Goal: Information Seeking & Learning: Learn about a topic

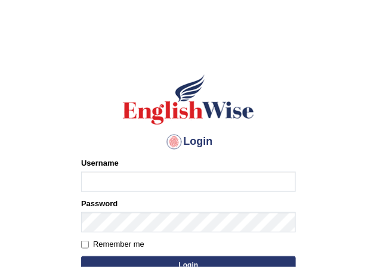
click at [121, 178] on input "Username" at bounding box center [188, 182] width 215 height 20
type input "tunahan_parramatta"
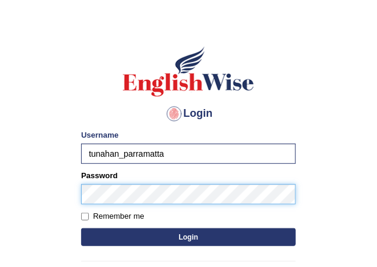
scroll to position [60, 0]
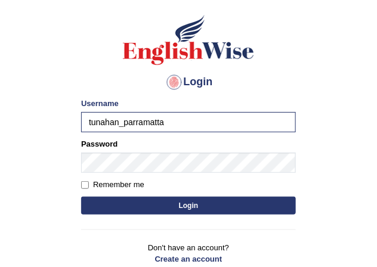
click at [117, 209] on button "Login" at bounding box center [188, 206] width 215 height 18
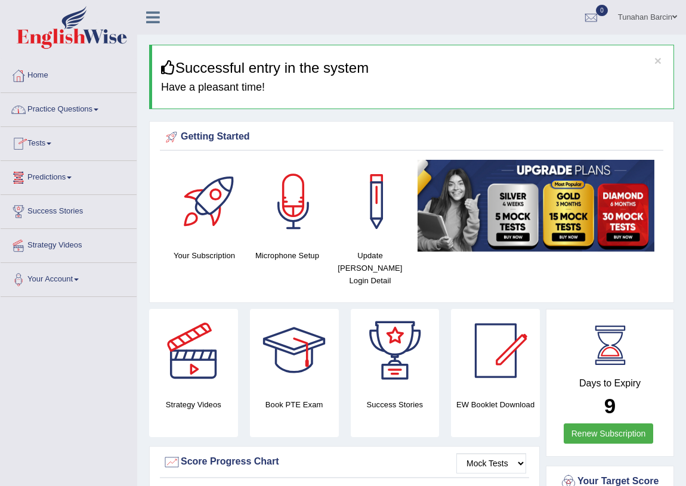
click at [88, 107] on link "Practice Questions" at bounding box center [69, 108] width 136 height 30
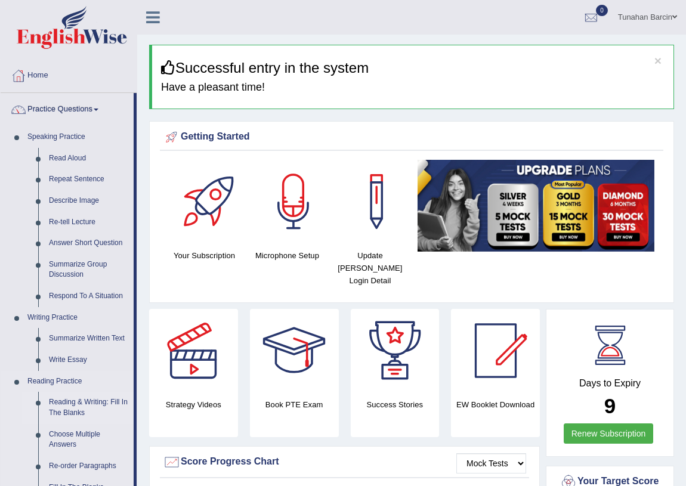
click at [63, 267] on link "Reading & Writing: Fill In The Blanks" at bounding box center [89, 408] width 90 height 32
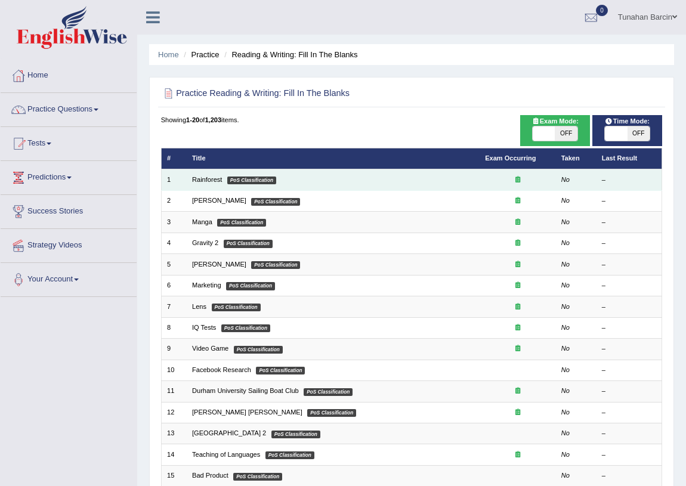
click at [286, 178] on td "Rainforest PoS Classification" at bounding box center [333, 179] width 293 height 21
click at [214, 181] on link "Rainforest" at bounding box center [207, 179] width 30 height 7
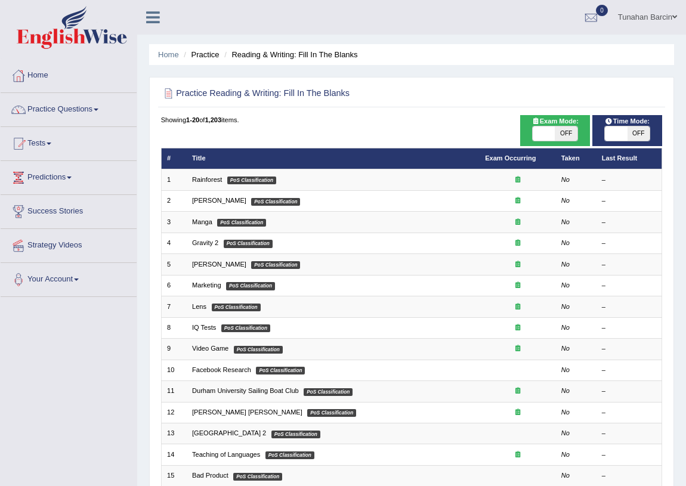
click at [565, 137] on span "OFF" at bounding box center [566, 133] width 22 height 14
checkbox input "true"
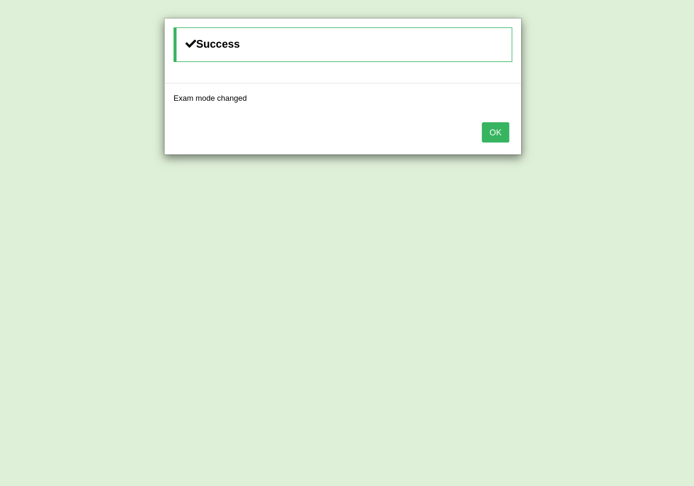
click at [504, 140] on button "OK" at bounding box center [495, 132] width 27 height 20
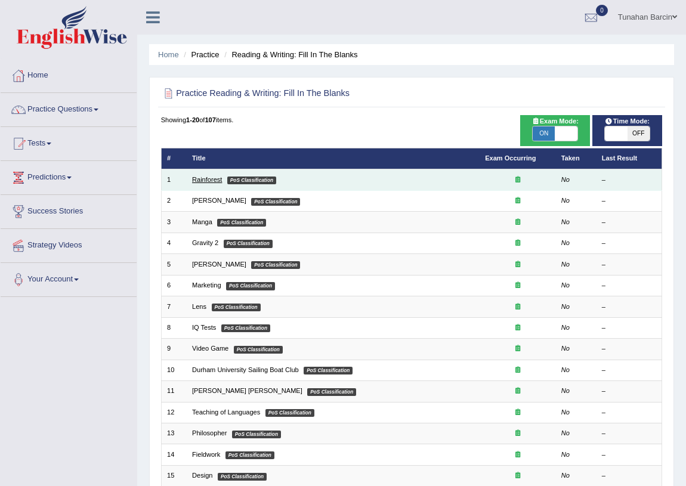
click at [213, 179] on link "Rainforest" at bounding box center [207, 179] width 30 height 7
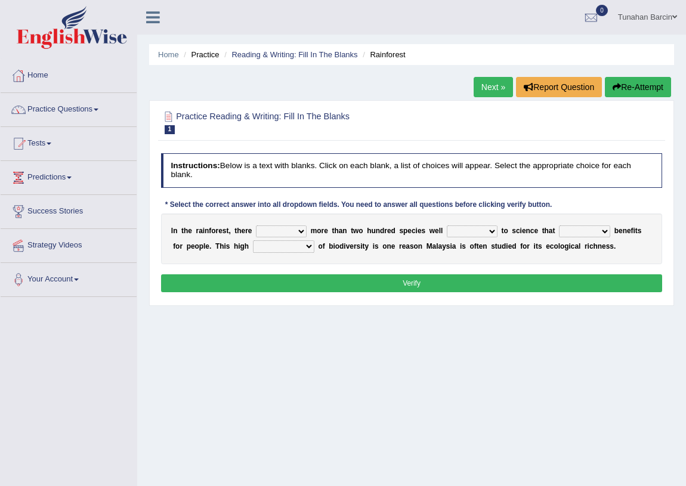
click at [301, 227] on select "have can be has is" at bounding box center [281, 231] width 51 height 12
select select "have"
click at [256, 225] on select "have can be has is" at bounding box center [281, 231] width 51 height 12
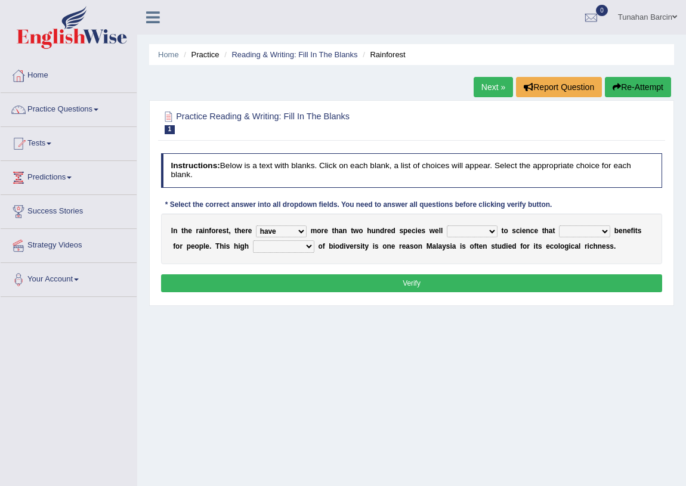
click at [482, 234] on select "knowing known knew know" at bounding box center [472, 231] width 51 height 12
select select "know"
click at [447, 225] on select "knowing known knew know" at bounding box center [472, 231] width 51 height 12
click at [587, 228] on select "contain contained containing contains" at bounding box center [584, 231] width 51 height 12
select select "contain"
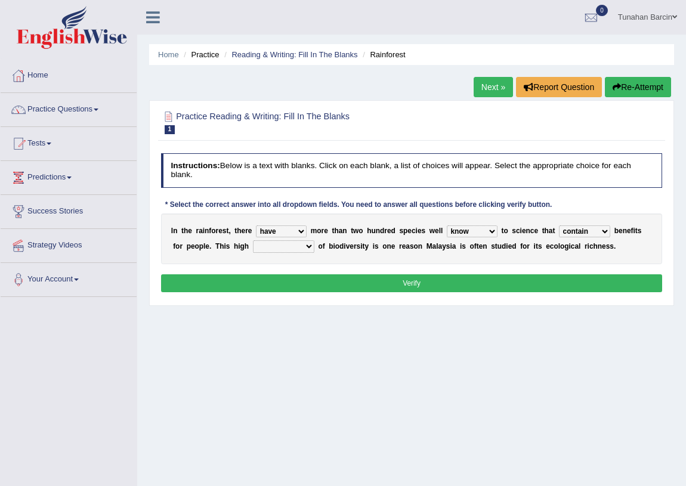
click at [559, 225] on select "contain contained containing contains" at bounding box center [584, 231] width 51 height 12
click at [300, 246] on select "condensation conjunction continuity complexity" at bounding box center [283, 246] width 61 height 12
select select "condensation"
click at [253, 240] on select "condensation conjunction continuity complexity" at bounding box center [283, 246] width 61 height 12
click at [464, 288] on button "Verify" at bounding box center [412, 282] width 502 height 17
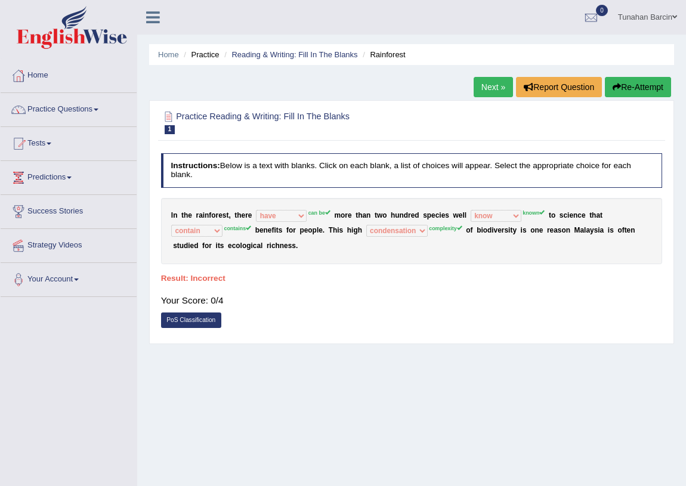
click at [485, 92] on link "Next »" at bounding box center [492, 87] width 39 height 20
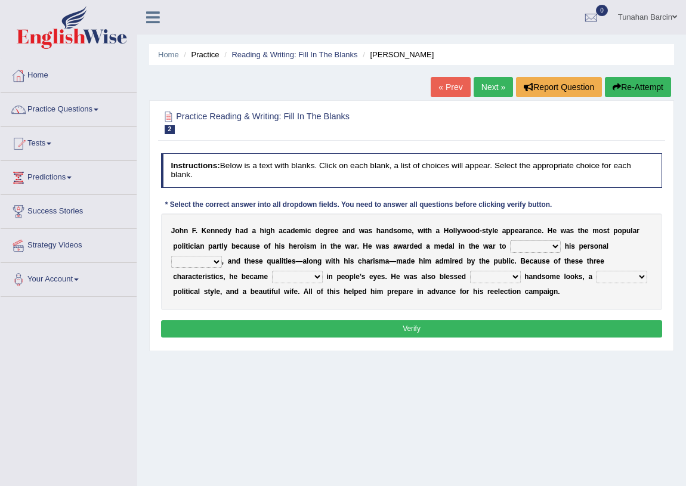
click at [525, 249] on select "prove show evidence upthrow" at bounding box center [535, 246] width 51 height 12
select select "show"
click at [510, 240] on select "prove show evidence upthrow" at bounding box center [535, 246] width 51 height 12
click at [219, 262] on select "passion courage charm liking" at bounding box center [196, 262] width 51 height 12
select select "liking"
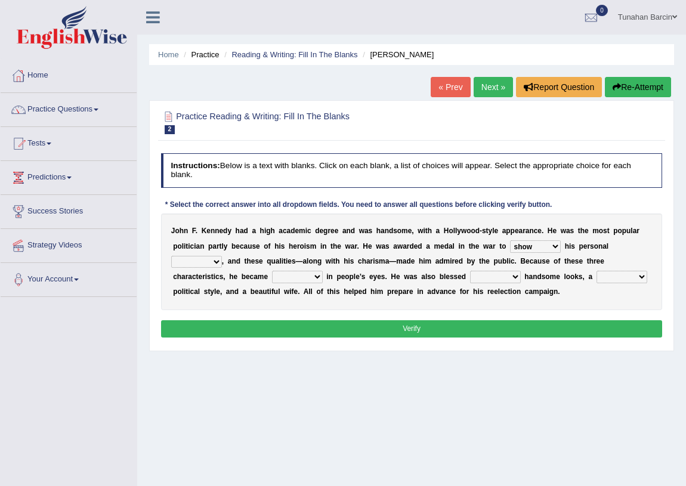
click at [171, 256] on select "passion courage charm liking" at bounding box center [196, 262] width 51 height 12
click at [317, 275] on select "iconic ironic identical impotent" at bounding box center [297, 277] width 51 height 12
select select "iconic"
click at [272, 271] on select "iconic ironic identical impotent" at bounding box center [297, 277] width 51 height 12
click at [489, 275] on select "with in upon to" at bounding box center [495, 277] width 51 height 12
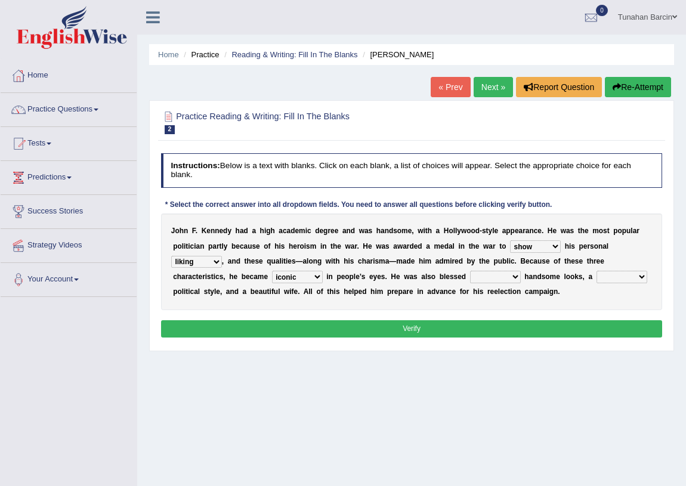
select select "with"
click at [470, 271] on select "with in upon to" at bounding box center [495, 277] width 51 height 12
click at [612, 280] on select "mending mends mended mend" at bounding box center [621, 277] width 51 height 12
select select "mend"
click at [596, 271] on select "mending mends mended mend" at bounding box center [621, 277] width 51 height 12
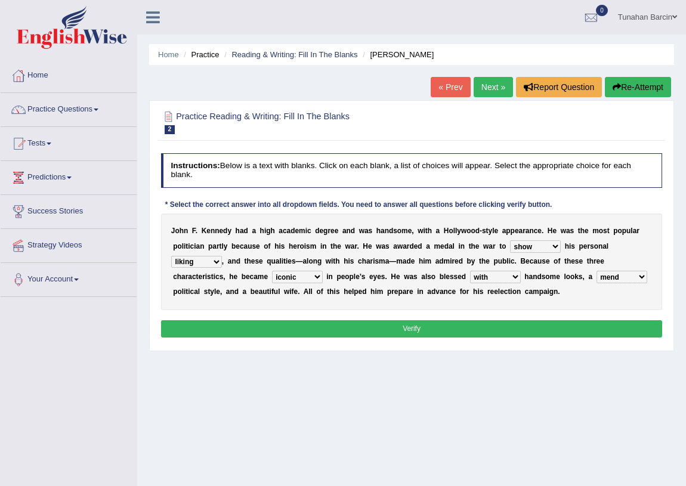
click at [510, 332] on button "Verify" at bounding box center [412, 328] width 502 height 17
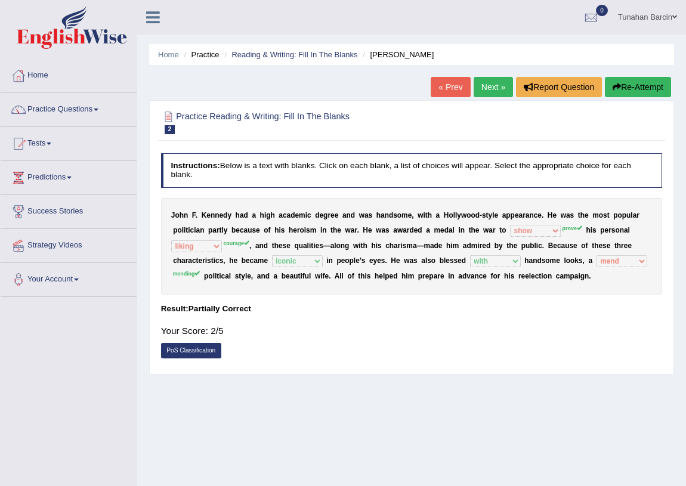
click at [494, 81] on link "Next »" at bounding box center [492, 87] width 39 height 20
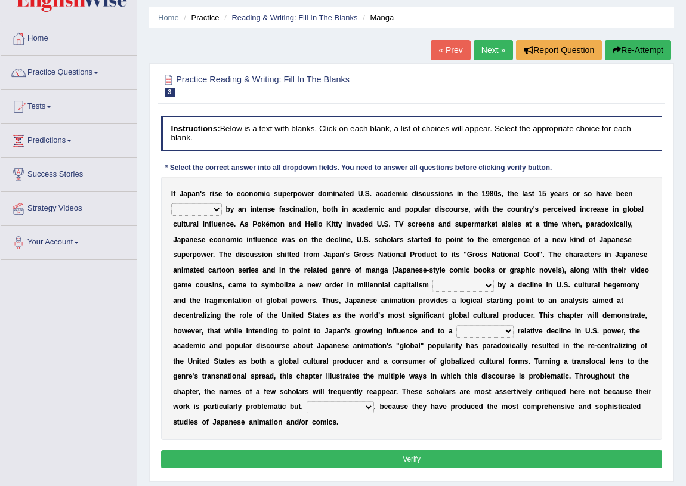
scroll to position [54, 0]
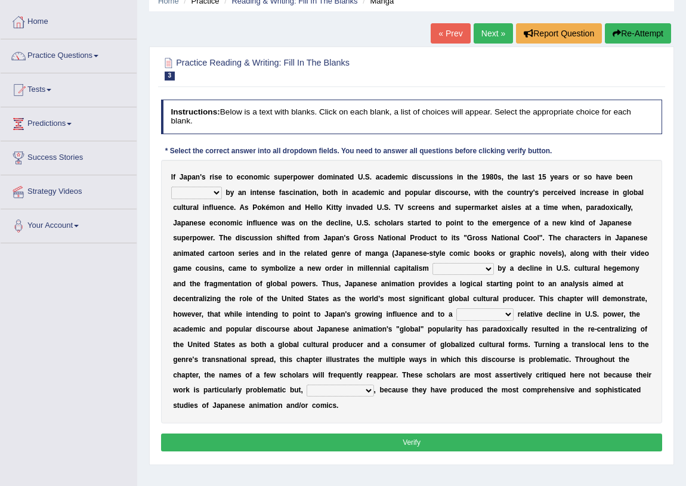
click at [213, 193] on select "marked dedicated made inspired" at bounding box center [196, 193] width 51 height 12
click at [171, 187] on select "marked dedicated made inspired" at bounding box center [196, 193] width 51 height 12
click at [210, 195] on select "marked dedicated made inspired" at bounding box center [196, 193] width 51 height 12
click at [171, 187] on select "marked dedicated made inspired" at bounding box center [196, 193] width 51 height 12
click at [206, 194] on select "marked dedicated made inspired" at bounding box center [196, 193] width 51 height 12
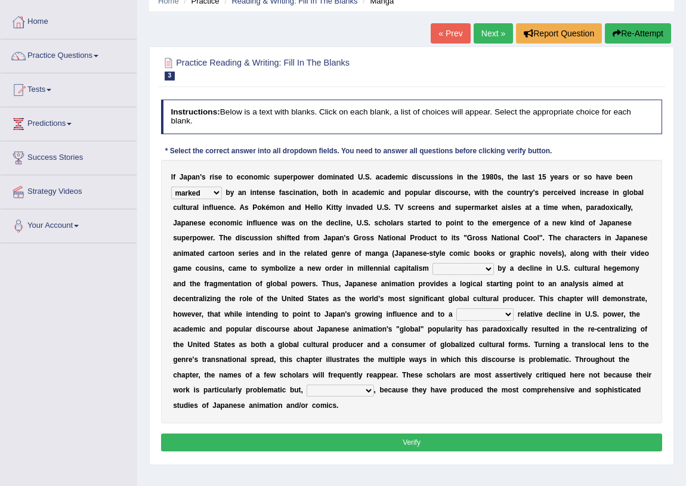
select select "made"
click at [171, 187] on select "marked dedicated made inspired" at bounding box center [196, 193] width 51 height 12
click at [450, 269] on select "pocessed characterized opposed tangled" at bounding box center [462, 269] width 61 height 12
select select "characterized"
click at [432, 263] on select "pocessed characterized opposed tangled" at bounding box center [462, 269] width 61 height 12
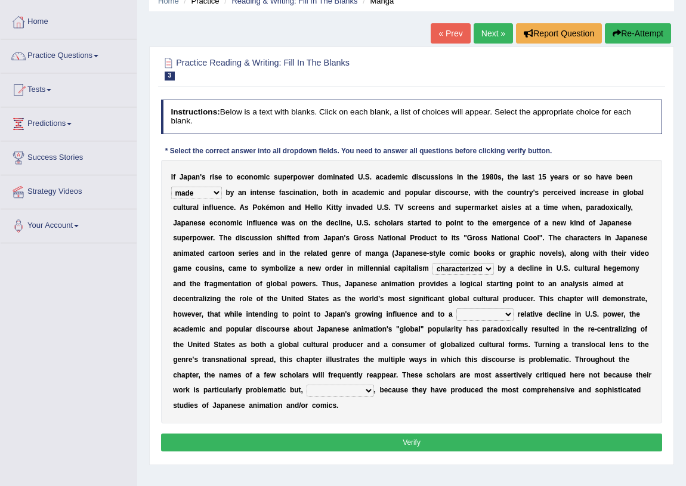
click at [482, 315] on select "concomitant discrete proportional legitimate" at bounding box center [484, 314] width 57 height 12
select select "proportional"
click at [456, 308] on select "concomitant discrete proportional legitimate" at bounding box center [484, 314] width 57 height 12
click at [332, 391] on select "however on the contrary in addition on the whole" at bounding box center [340, 391] width 67 height 12
select select "on the whole"
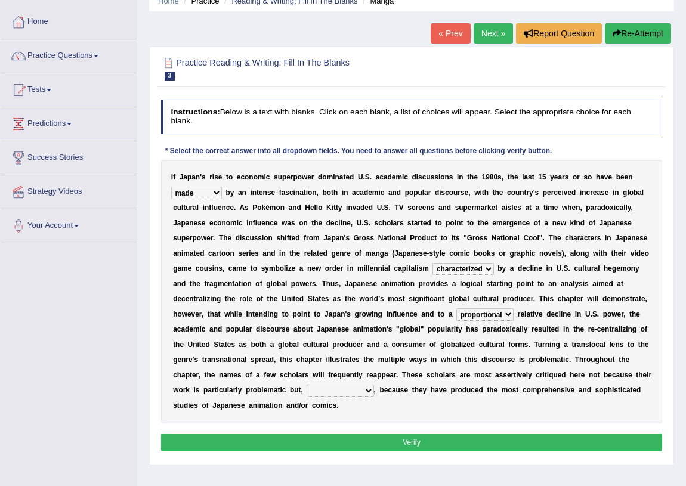
click at [307, 385] on select "however on the contrary in addition on the whole" at bounding box center [340, 391] width 67 height 12
click at [382, 447] on button "Verify" at bounding box center [412, 442] width 502 height 17
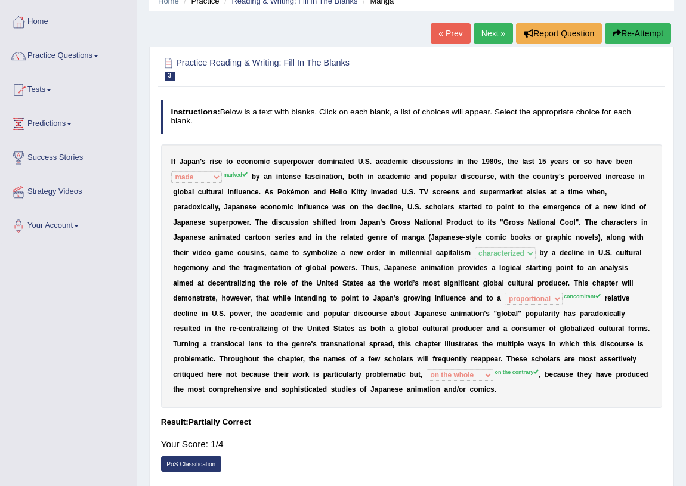
click at [483, 38] on link "Next »" at bounding box center [492, 33] width 39 height 20
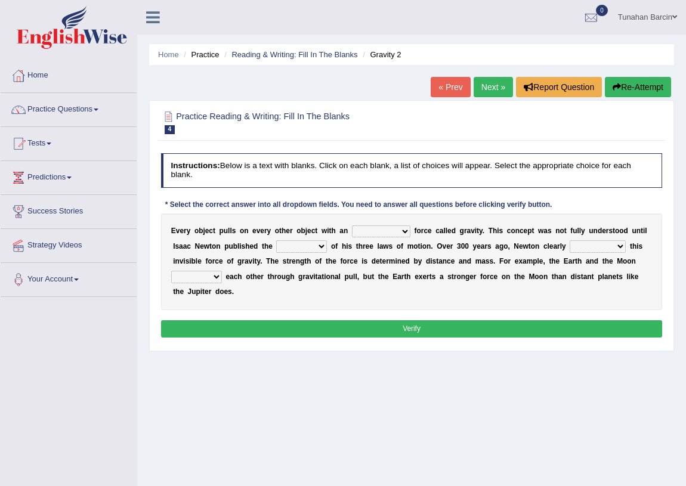
click at [364, 232] on select "invisible unknown unbelievable inconsistent" at bounding box center [381, 231] width 58 height 12
select select "invisible"
click at [352, 225] on select "invisible unknown unbelievable inconsistent" at bounding box center [381, 231] width 58 height 12
click at [299, 251] on select "concept theory method argument" at bounding box center [301, 246] width 51 height 12
select select "method"
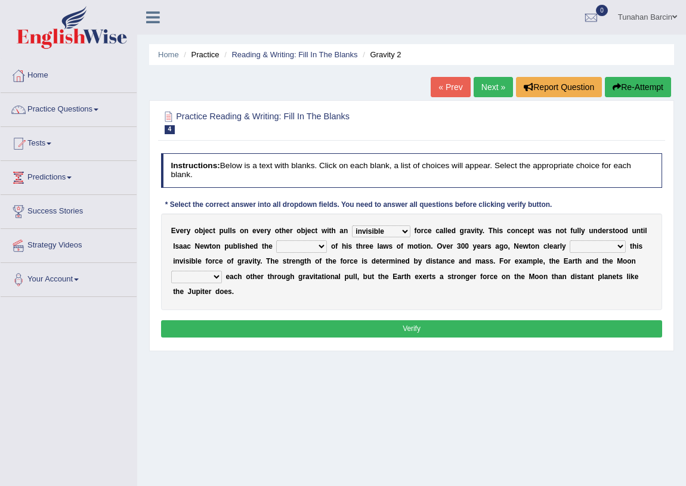
click at [276, 240] on select "concept theory method argument" at bounding box center [301, 246] width 51 height 12
click at [589, 246] on select "explained undermined overturned realized" at bounding box center [597, 246] width 56 height 12
select select "explained"
click at [569, 240] on select "explained undermined overturned realized" at bounding box center [597, 246] width 56 height 12
click at [203, 274] on select "affect spin evade span" at bounding box center [196, 277] width 51 height 12
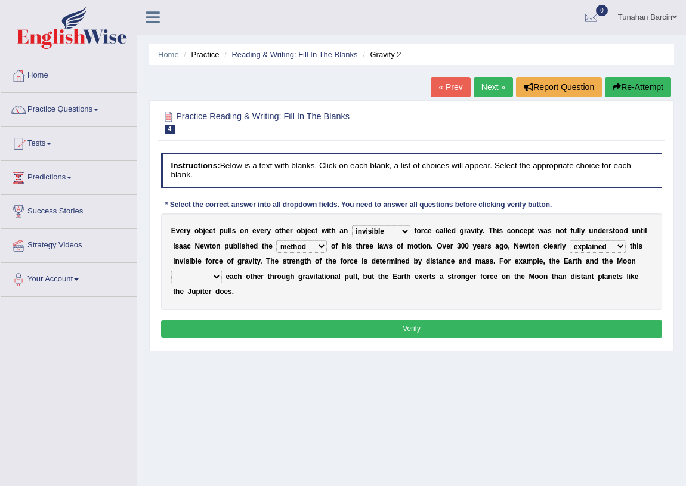
select select "affect"
click at [171, 271] on select "affect spin evade span" at bounding box center [196, 277] width 51 height 12
click at [316, 324] on button "Verify" at bounding box center [412, 328] width 502 height 17
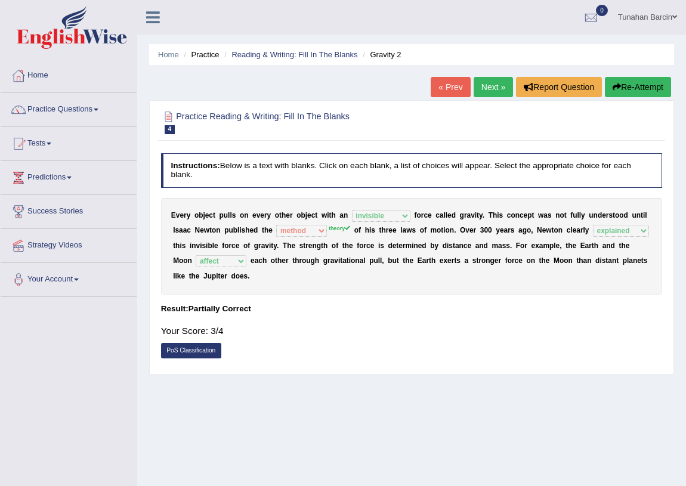
drag, startPoint x: 482, startPoint y: 93, endPoint x: 491, endPoint y: 94, distance: 8.4
click at [484, 93] on link "Next »" at bounding box center [492, 87] width 39 height 20
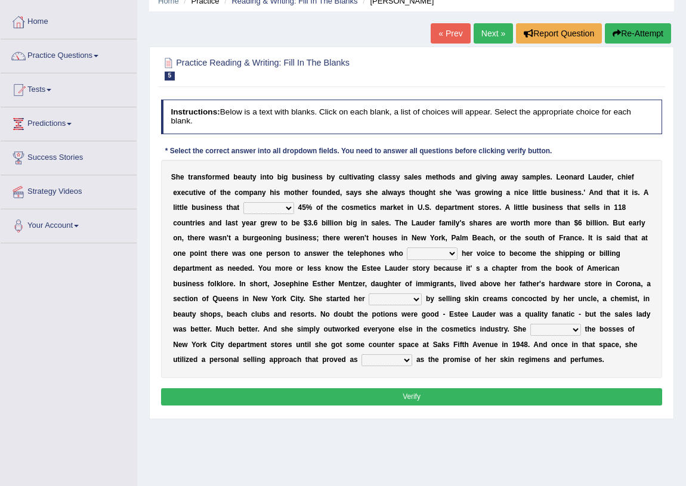
scroll to position [54, 0]
click at [279, 207] on select "has controls makes maintains" at bounding box center [268, 208] width 51 height 12
click at [280, 207] on select "has controls makes maintains" at bounding box center [268, 208] width 51 height 12
click at [283, 206] on select "has controls makes maintains" at bounding box center [268, 208] width 51 height 12
click at [243, 202] on select "has controls makes maintains" at bounding box center [268, 208] width 51 height 12
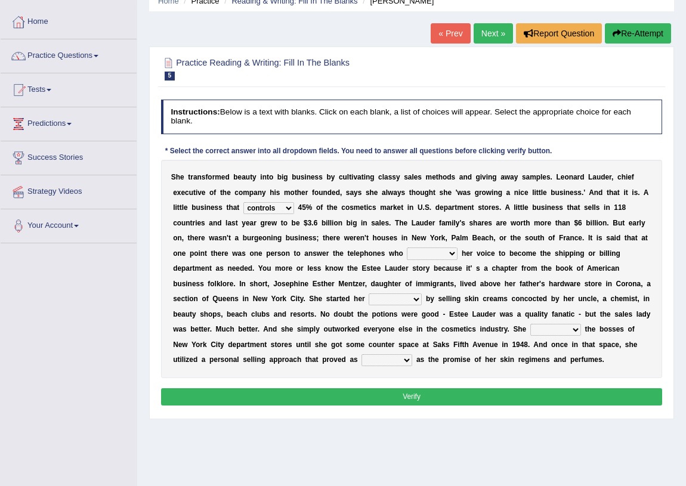
click at [290, 206] on select "has controls makes maintains" at bounding box center [268, 208] width 51 height 12
select select "has"
click at [243, 202] on select "has controls makes maintains" at bounding box center [268, 208] width 51 height 12
click at [429, 252] on select "switched changed raised used" at bounding box center [432, 253] width 51 height 12
select select "changed"
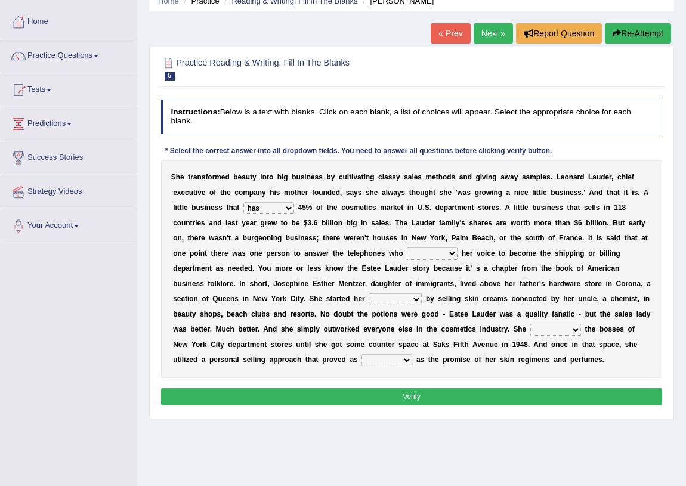
click at [407, 247] on select "switched changed raised used" at bounding box center [432, 253] width 51 height 12
click at [417, 298] on select "job institute companion enterprise" at bounding box center [395, 299] width 53 height 12
click at [407, 300] on select "job institute companion enterprise" at bounding box center [395, 299] width 53 height 12
select select "job"
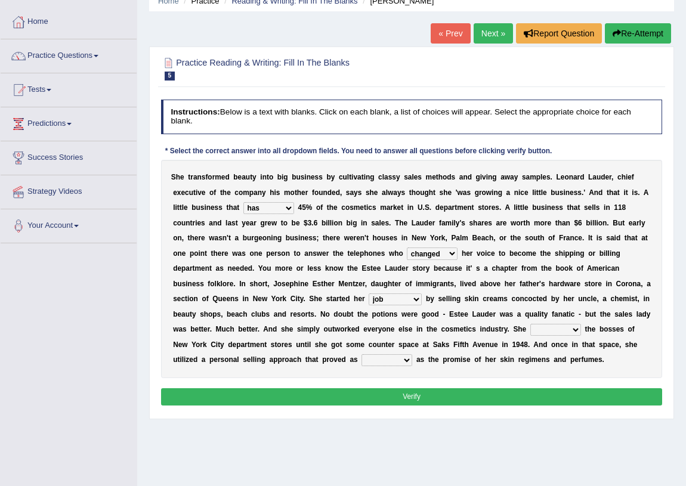
click at [369, 293] on select "job institute companion enterprise" at bounding box center [395, 299] width 53 height 12
click at [554, 332] on select "stated bridged stalked heaved" at bounding box center [555, 330] width 51 height 12
select select "heaved"
click at [530, 324] on select "stated bridged stalked heaved" at bounding box center [555, 330] width 51 height 12
click at [398, 360] on select "potent ruthless potential expensive" at bounding box center [386, 360] width 51 height 12
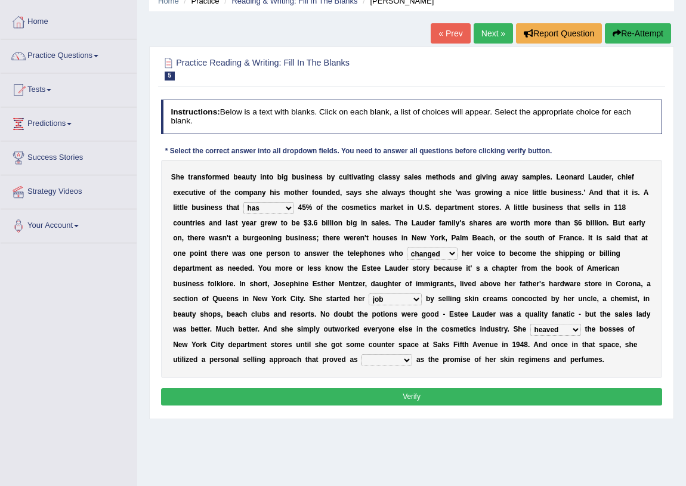
select select "ruthless"
click at [361, 354] on select "potent ruthless potential expensive" at bounding box center [386, 360] width 51 height 12
click at [418, 394] on button "Verify" at bounding box center [412, 396] width 502 height 17
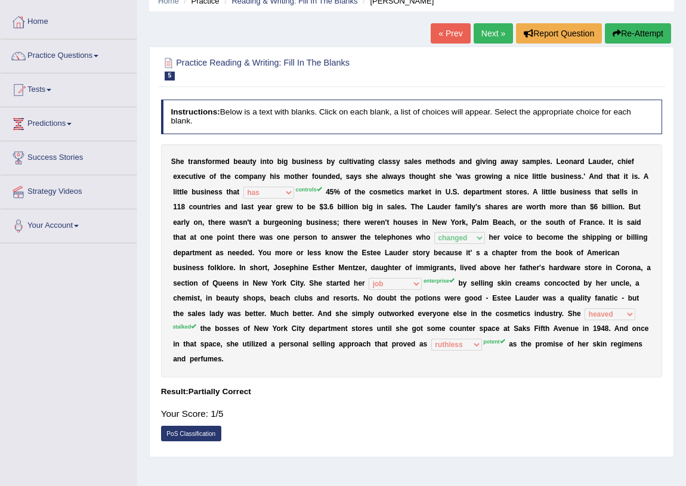
click at [494, 41] on link "Next »" at bounding box center [492, 33] width 39 height 20
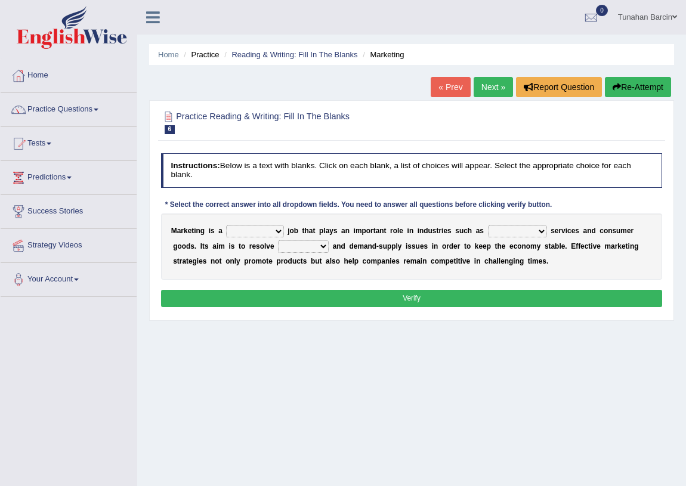
click at [264, 233] on select "professional flexible parochial descriptive" at bounding box center [254, 231] width 57 height 12
select select "flexible"
click at [226, 225] on select "professional flexible parochial descriptive" at bounding box center [254, 231] width 57 height 12
click at [506, 233] on select "civil financial conventional foremost" at bounding box center [517, 231] width 59 height 12
select select "financial"
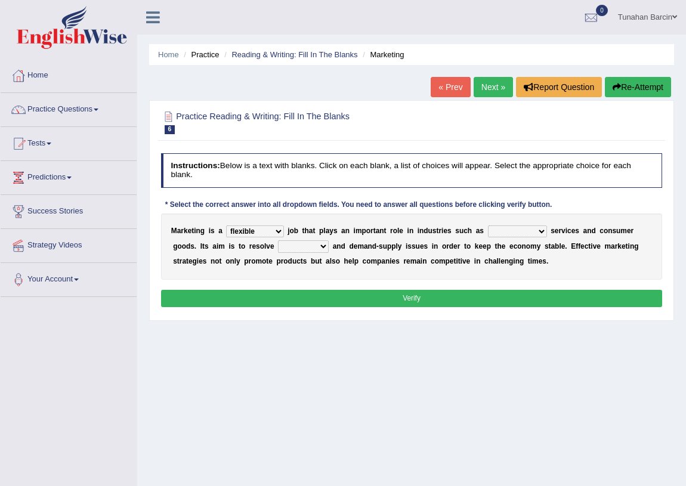
click at [488, 225] on select "civil financial conventional foremost" at bounding box center [517, 231] width 59 height 12
click at [313, 247] on select "imbalance excess symmetry budget" at bounding box center [303, 246] width 51 height 12
select select "imbalance"
click at [278, 240] on select "imbalance excess symmetry budget" at bounding box center [303, 246] width 51 height 12
click at [389, 298] on button "Verify" at bounding box center [412, 298] width 502 height 17
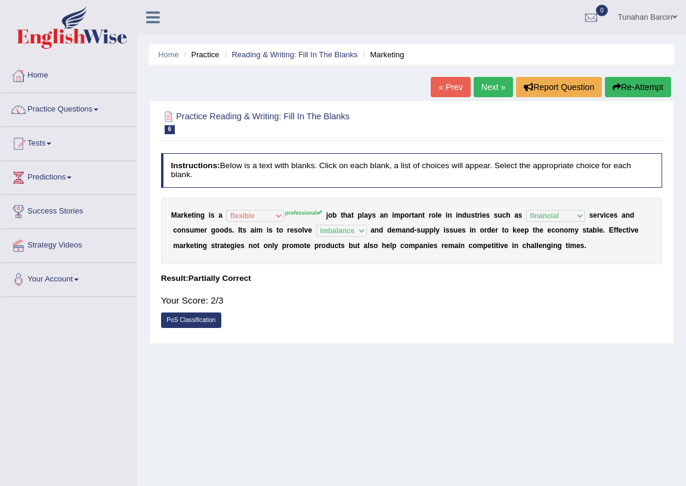
click at [494, 85] on link "Next »" at bounding box center [492, 87] width 39 height 20
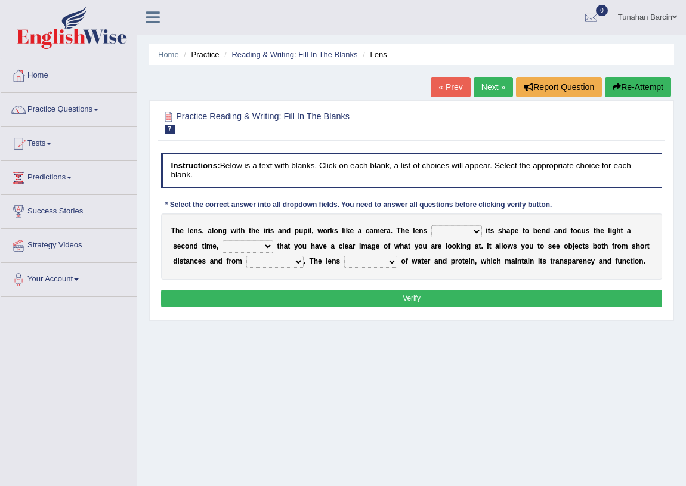
click at [433, 228] on select "adjusts shows selects presents" at bounding box center [456, 231] width 51 height 12
select select "adjusts"
click at [431, 225] on select "adjusts shows selects presents" at bounding box center [456, 231] width 51 height 12
click at [251, 247] on select "ensures to ensure ensure ensured" at bounding box center [247, 246] width 51 height 12
select select "to ensure"
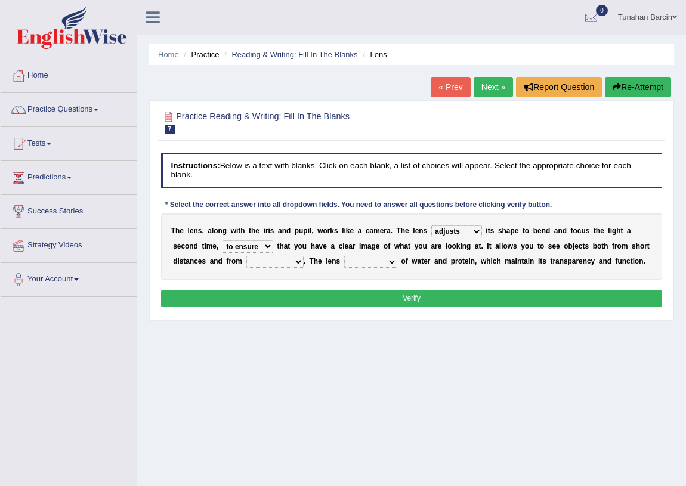
click at [222, 240] on select "ensures to ensure ensure ensured" at bounding box center [247, 246] width 51 height 12
click at [296, 263] on select "far away in between further apart all along" at bounding box center [274, 262] width 57 height 12
select select "all along"
click at [246, 256] on select "far away in between further apart all along" at bounding box center [274, 262] width 57 height 12
click at [369, 266] on select "constitutes comprises composes consists" at bounding box center [370, 262] width 53 height 12
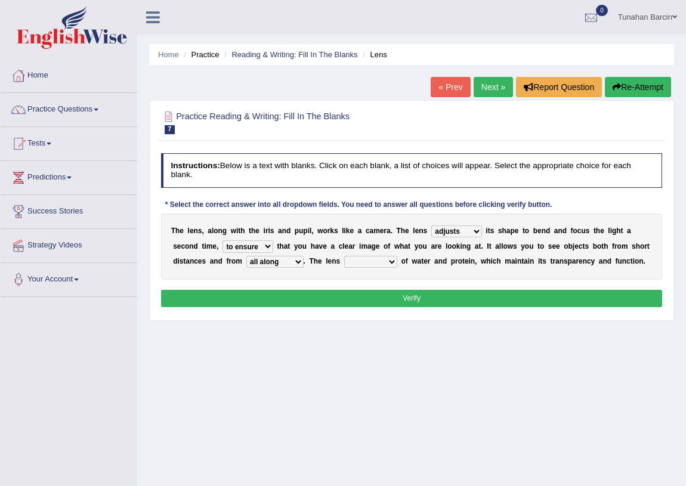
select select "composes"
click at [344, 256] on select "constitutes comprises composes consists" at bounding box center [370, 262] width 53 height 12
click at [388, 302] on button "Verify" at bounding box center [412, 298] width 502 height 17
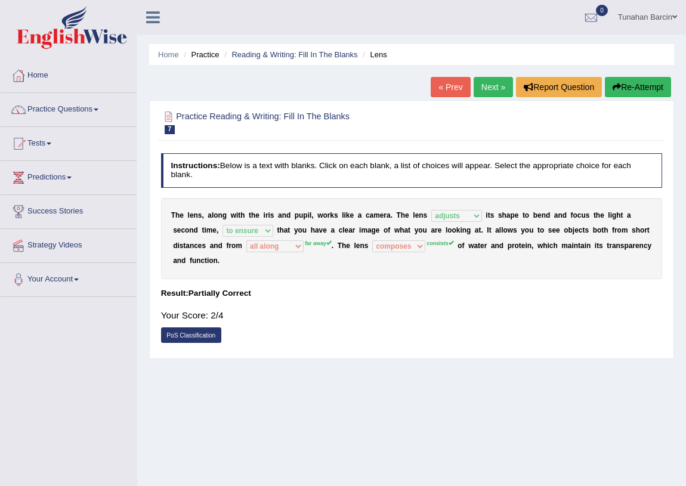
click at [482, 89] on link "Next »" at bounding box center [492, 87] width 39 height 20
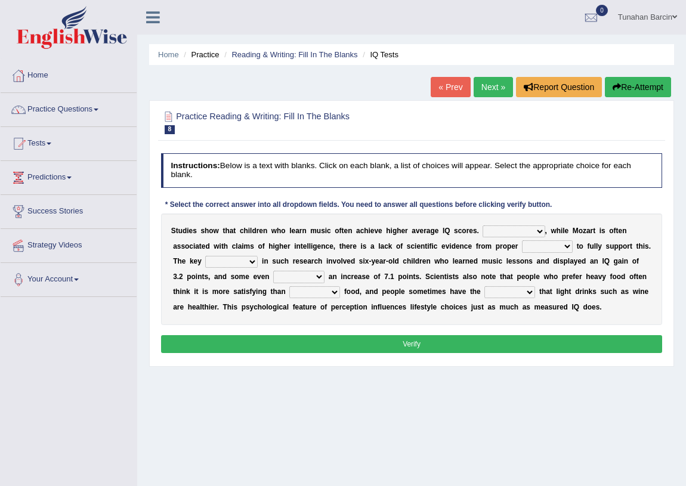
click at [510, 232] on select "However Therefore Consequently While" at bounding box center [513, 231] width 62 height 12
select select "Therefore"
click at [482, 225] on select "However Therefore Consequently While" at bounding box center [513, 231] width 62 height 12
click at [537, 250] on select "test tests testing tested" at bounding box center [547, 246] width 51 height 12
select select "testing"
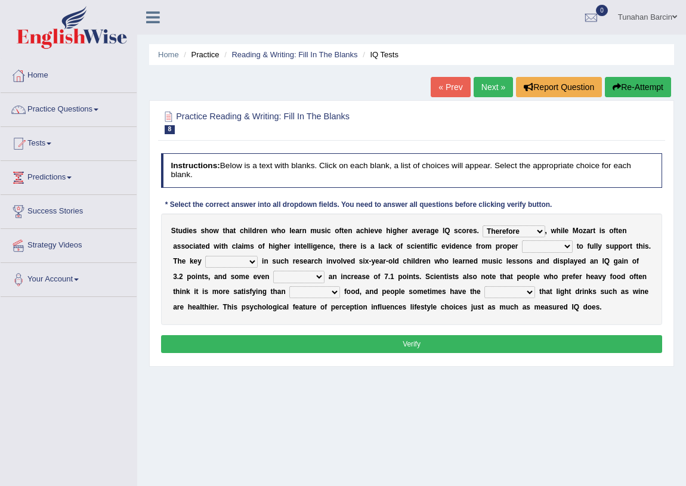
click at [522, 240] on select "test tests testing tested" at bounding box center [547, 246] width 51 height 12
click at [239, 264] on select "process goal implication odd" at bounding box center [231, 262] width 52 height 12
select select "goal"
click at [205, 256] on select "process goal implication odd" at bounding box center [231, 262] width 52 height 12
click at [305, 280] on select "exhibited taught learned threatened" at bounding box center [298, 277] width 51 height 12
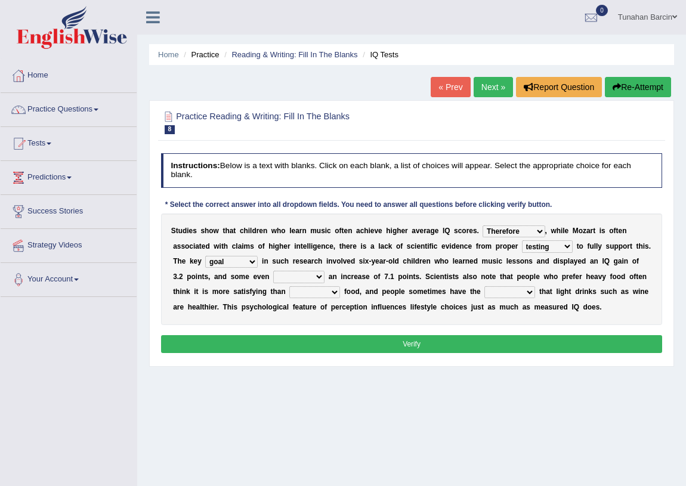
select select "exhibited"
click at [273, 271] on select "exhibited taught learned threatened" at bounding box center [298, 277] width 51 height 12
click at [335, 292] on select "choosy lighter cushiony spooky" at bounding box center [314, 292] width 51 height 12
select select "lighter"
click at [289, 286] on select "choosy lighter cushiony spooky" at bounding box center [314, 292] width 51 height 12
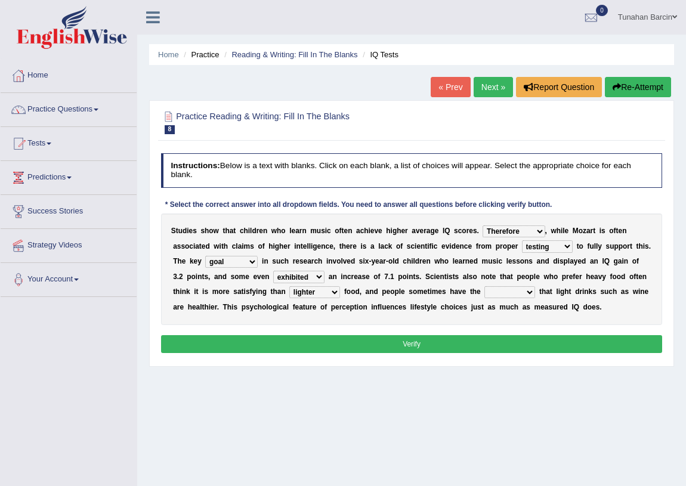
click at [527, 295] on select "illusion sight anecdote intention" at bounding box center [509, 292] width 51 height 12
select select "sight"
click at [484, 286] on select "illusion sight anecdote intention" at bounding box center [509, 292] width 51 height 12
click at [513, 344] on button "Verify" at bounding box center [412, 343] width 502 height 17
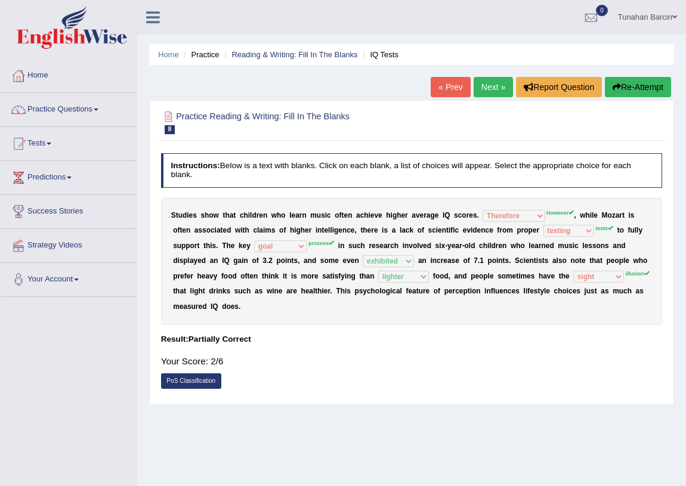
click at [496, 91] on link "Next »" at bounding box center [492, 87] width 39 height 20
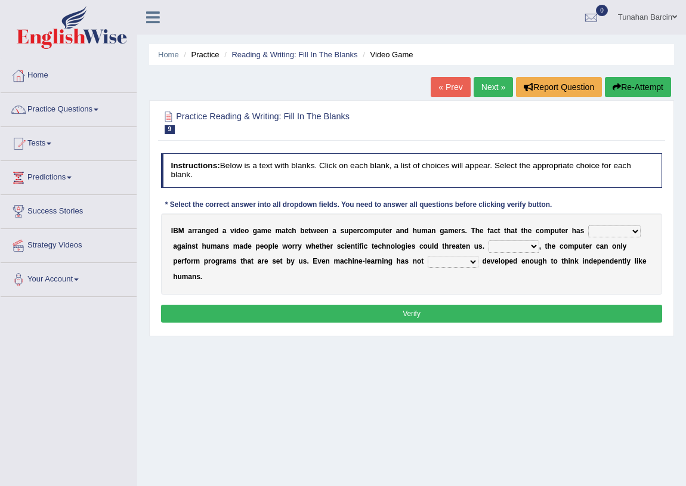
click at [600, 230] on select "competed fought acted challenged" at bounding box center [614, 231] width 52 height 12
select select "competed"
click at [588, 225] on select "competed fought acted challenged" at bounding box center [614, 231] width 52 height 12
click at [507, 248] on select "Moreover However Thus So" at bounding box center [513, 246] width 51 height 12
select select "However"
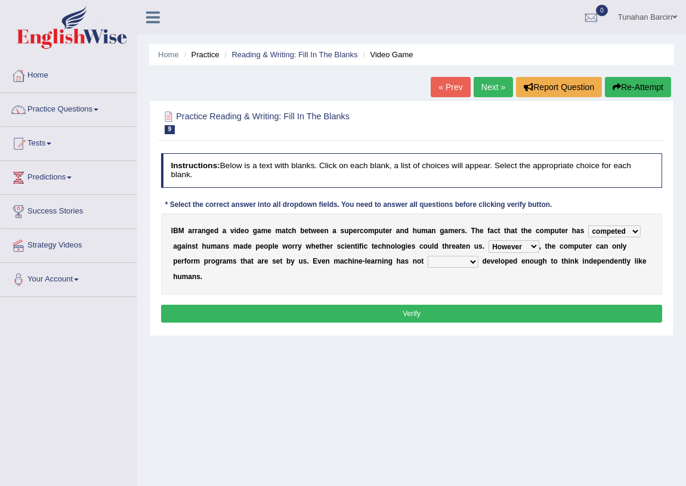
click at [488, 240] on select "Moreover However Thus So" at bounding box center [513, 246] width 51 height 12
click at [466, 262] on select "yet still only just" at bounding box center [453, 262] width 51 height 12
select select "yet"
click at [428, 256] on select "yet still only just" at bounding box center [453, 262] width 51 height 12
click at [472, 308] on button "Verify" at bounding box center [412, 313] width 502 height 17
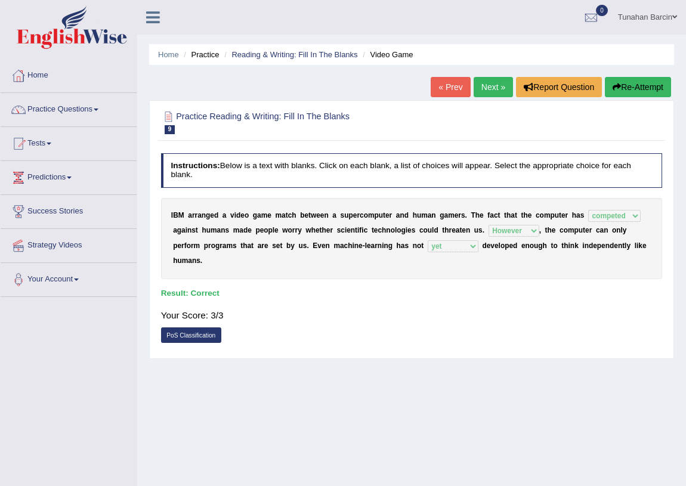
click at [485, 88] on link "Next »" at bounding box center [492, 87] width 39 height 20
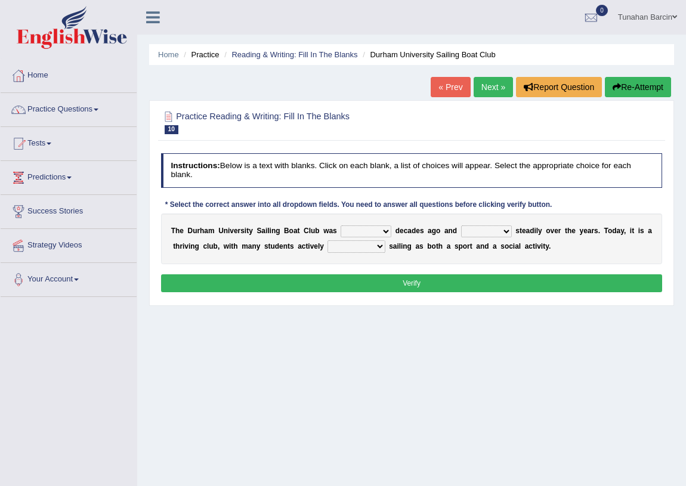
click at [378, 233] on select "found fund founded find" at bounding box center [365, 231] width 51 height 12
select select "found"
click at [340, 225] on select "found fund founded find" at bounding box center [365, 231] width 51 height 12
click at [499, 232] on select "grow growing has grown grown" at bounding box center [486, 231] width 51 height 12
select select "has grown"
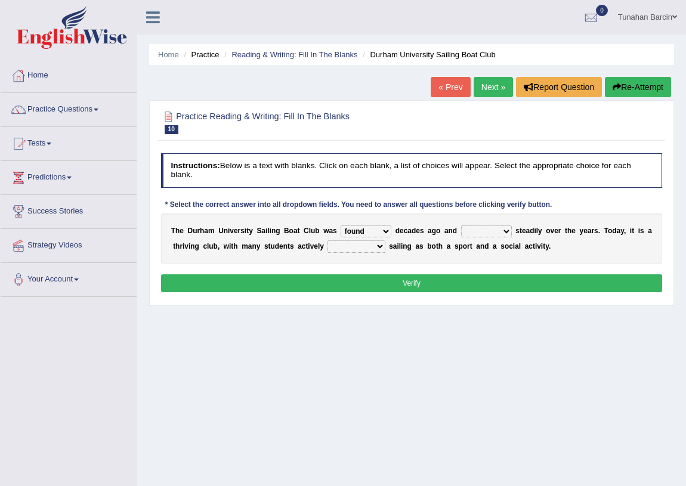
click at [461, 225] on select "grow growing has grown grown" at bounding box center [486, 231] width 51 height 12
click at [365, 246] on select "enjoy enjoyed are enjoying enjoying" at bounding box center [355, 246] width 57 height 12
select select "are enjoying"
click at [327, 240] on select "enjoy enjoyed are enjoying enjoying" at bounding box center [355, 246] width 57 height 12
click at [405, 292] on div "Instructions: Below is a text with blanks. Click on each blank, a list of choic…" at bounding box center [411, 223] width 506 height 151
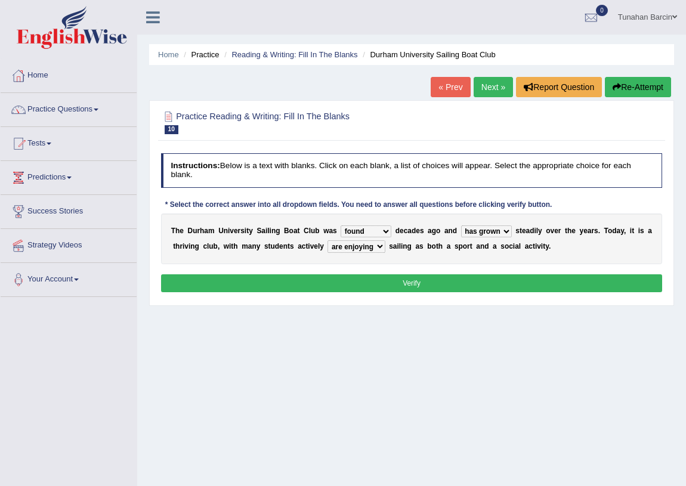
click at [403, 284] on button "Verify" at bounding box center [412, 282] width 502 height 17
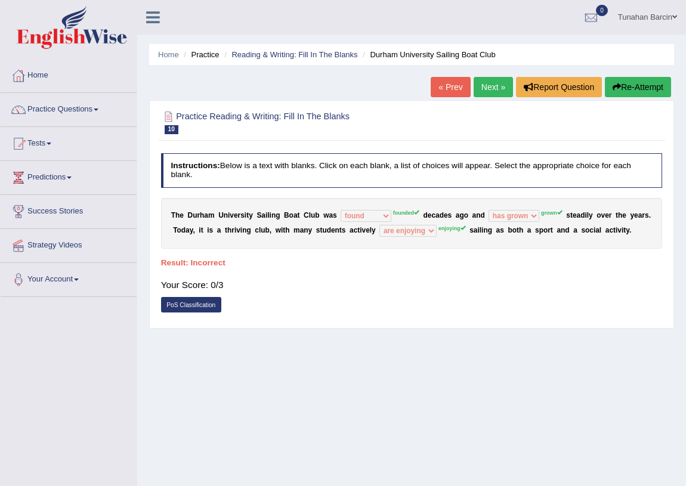
click at [478, 88] on link "Next »" at bounding box center [492, 87] width 39 height 20
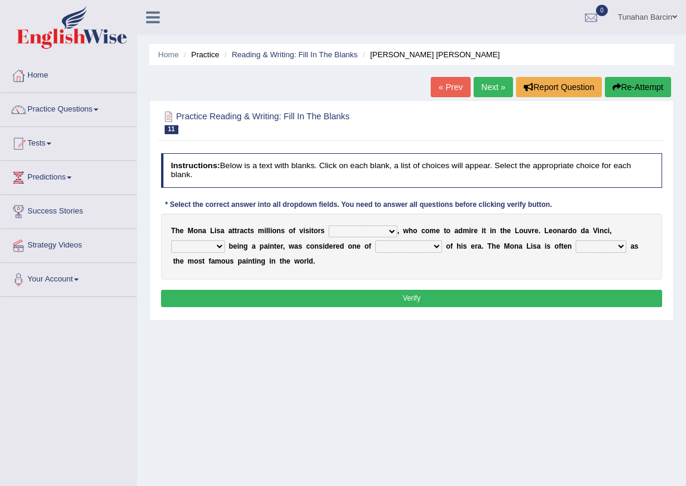
click at [375, 231] on select "around the year the all year all year round per year" at bounding box center [363, 231] width 69 height 12
select select "around the year"
click at [329, 225] on select "around the year the all year all year round per year" at bounding box center [363, 231] width 69 height 12
click at [212, 250] on select "rather than as much as as well as as long as" at bounding box center [198, 246] width 54 height 12
click at [171, 240] on select "rather than as much as as well as as long as" at bounding box center [198, 246] width 54 height 12
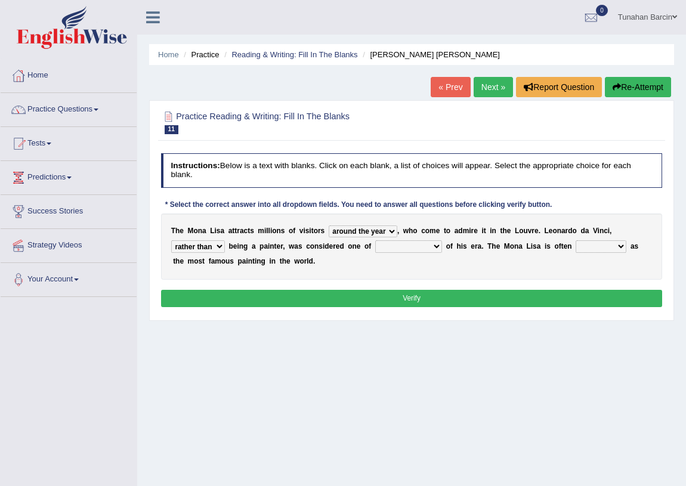
click at [215, 243] on select "rather than as much as as well as as long as" at bounding box center [198, 246] width 54 height 12
select select "as well as"
click at [171, 240] on select "rather than as much as as well as as long as" at bounding box center [198, 246] width 54 height 12
click at [408, 249] on select "better artists artist the better artist the best artists" at bounding box center [408, 246] width 67 height 12
select select "the best artists"
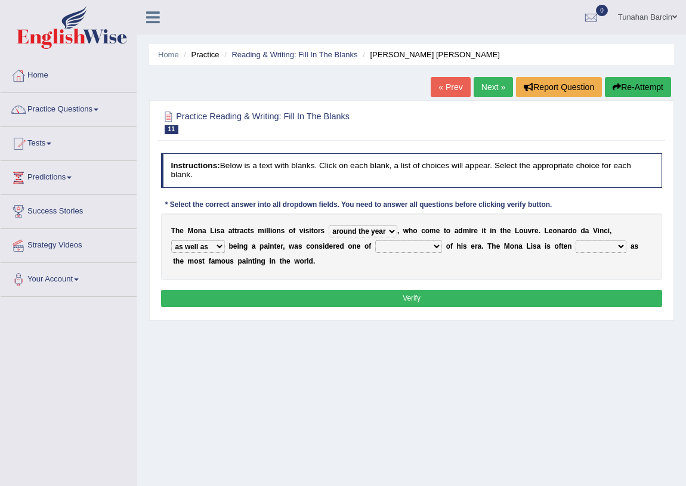
click at [375, 240] on select "better artists artist the better artist the best artists" at bounding box center [408, 246] width 67 height 12
click at [612, 246] on select "classified suggested predicted described" at bounding box center [600, 246] width 51 height 12
select select "classified"
click at [575, 240] on select "classified suggested predicted described" at bounding box center [600, 246] width 51 height 12
click at [465, 303] on button "Verify" at bounding box center [412, 298] width 502 height 17
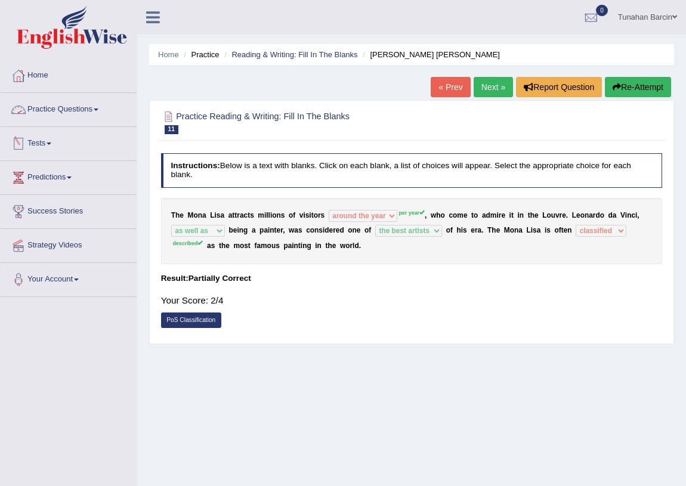
click at [479, 89] on link "Next »" at bounding box center [492, 87] width 39 height 20
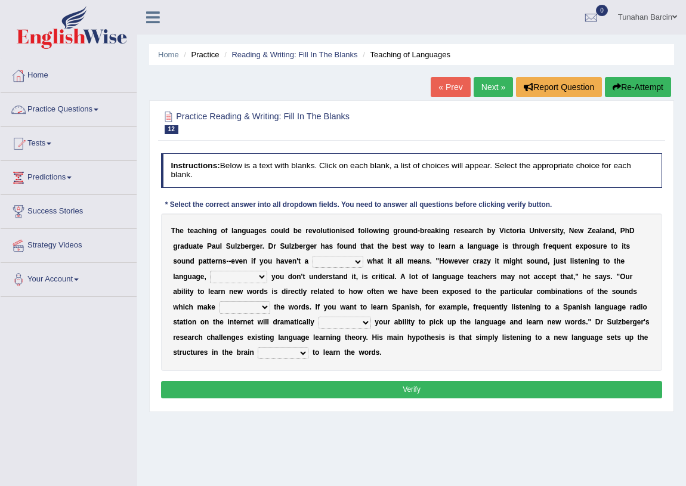
click at [85, 116] on link "Practice Questions" at bounding box center [69, 108] width 136 height 30
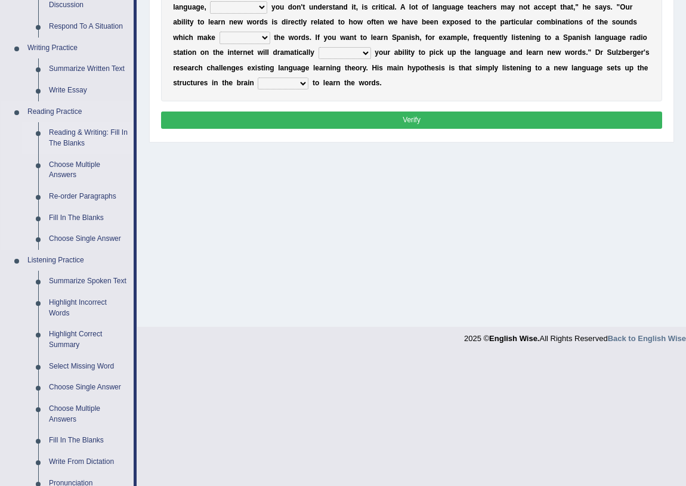
scroll to position [271, 0]
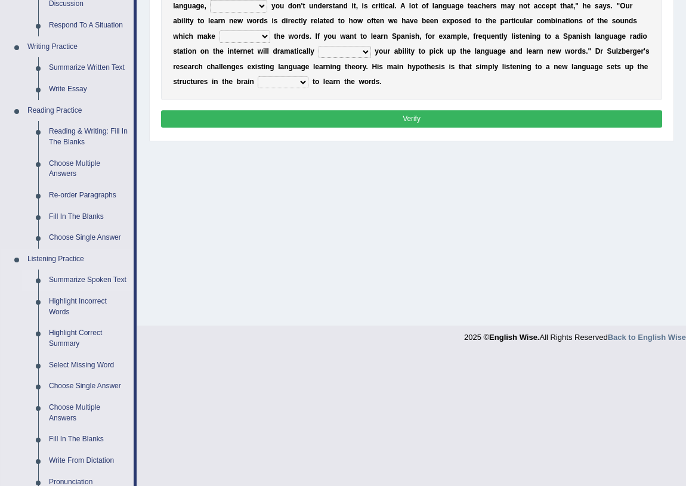
click at [76, 280] on link "Summarize Spoken Text" at bounding box center [89, 280] width 90 height 21
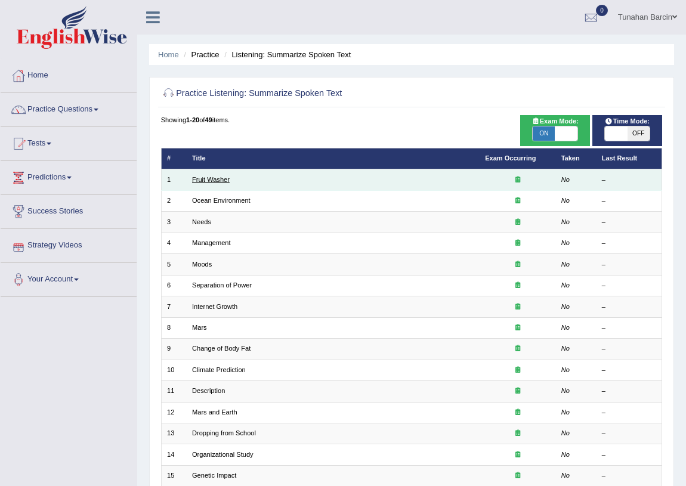
click at [227, 179] on link "Fruit Washer" at bounding box center [211, 179] width 38 height 7
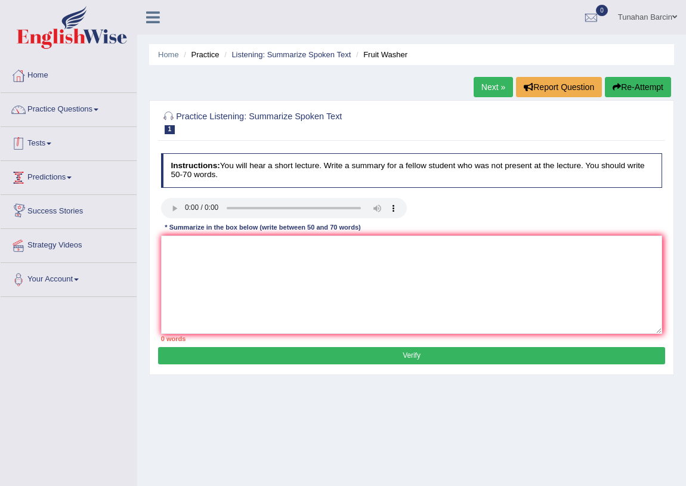
click at [76, 149] on link "Tests" at bounding box center [69, 142] width 136 height 30
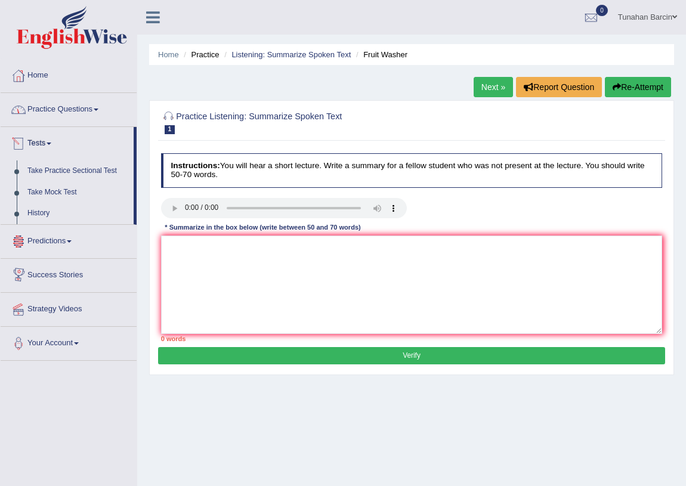
click at [88, 114] on link "Practice Questions" at bounding box center [69, 108] width 136 height 30
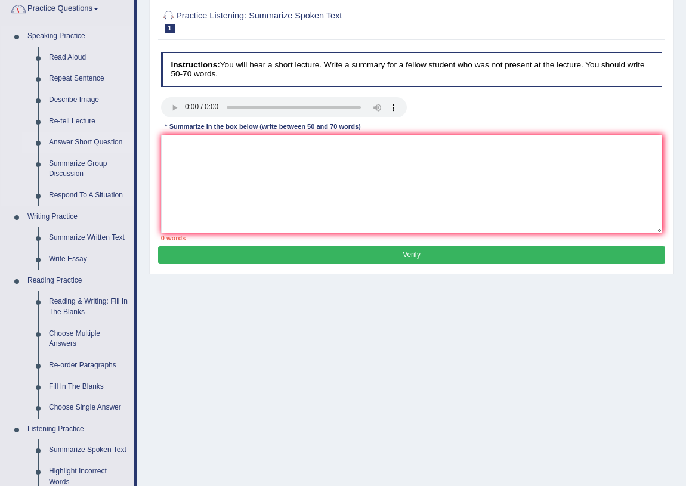
scroll to position [108, 0]
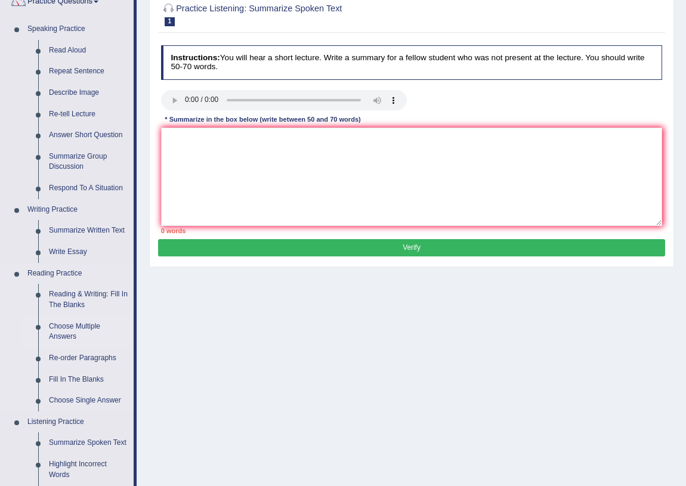
click at [95, 326] on link "Choose Multiple Answers" at bounding box center [89, 332] width 90 height 32
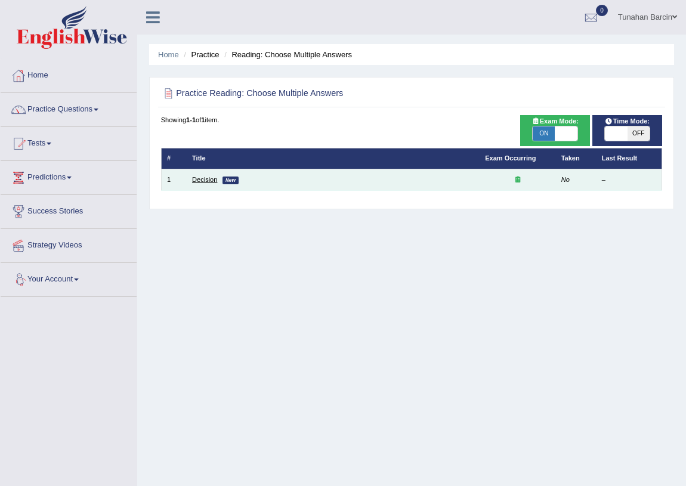
click at [208, 181] on link "Decision" at bounding box center [204, 179] width 25 height 7
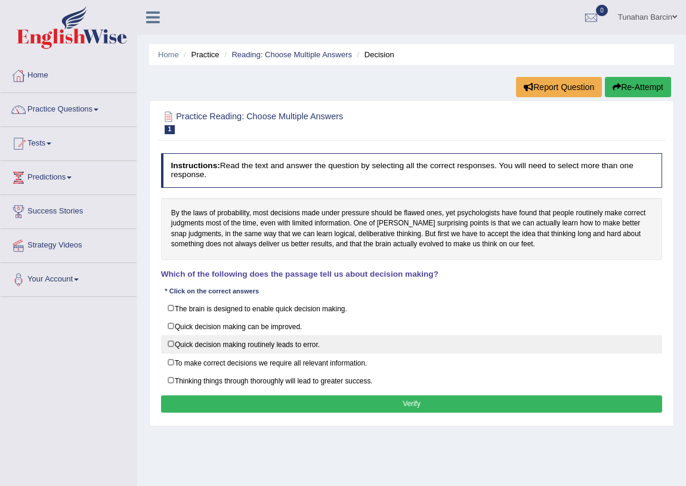
click at [172, 346] on label "Quick decision making routinely leads to error." at bounding box center [412, 344] width 502 height 18
checkbox input "true"
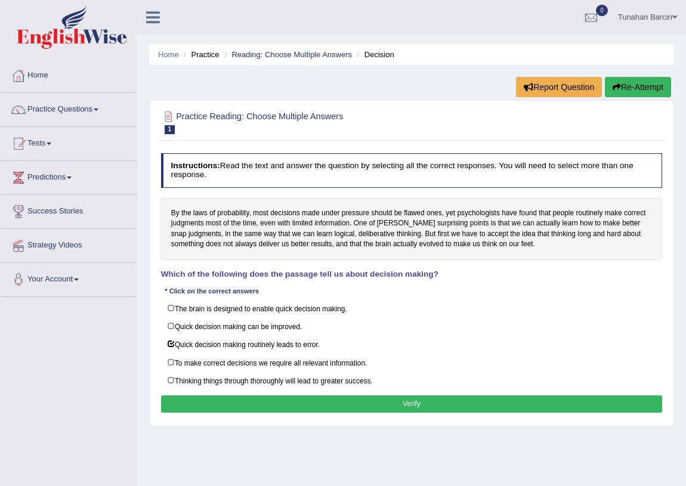
click at [346, 407] on button "Verify" at bounding box center [412, 403] width 502 height 17
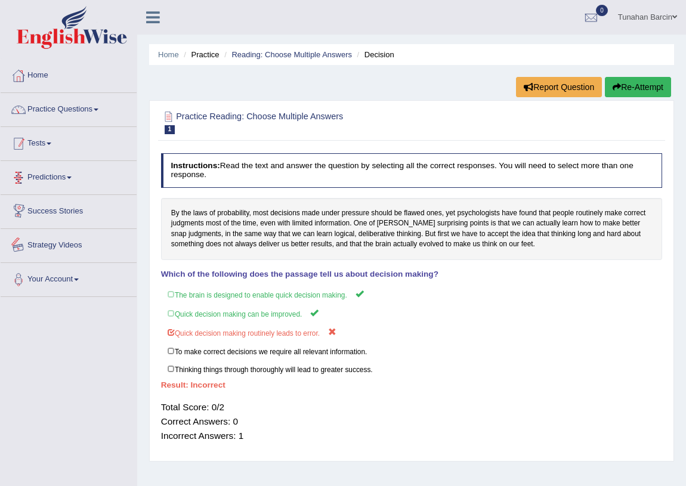
click at [74, 142] on link "Tests" at bounding box center [69, 142] width 136 height 30
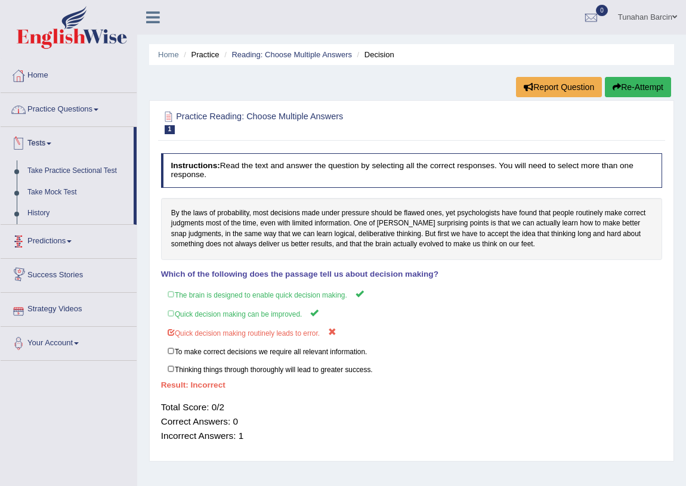
click at [76, 116] on link "Practice Questions" at bounding box center [69, 108] width 136 height 30
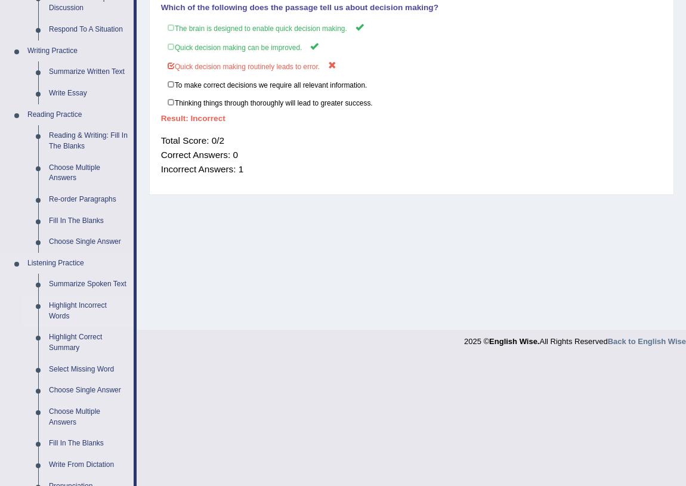
scroll to position [325, 0]
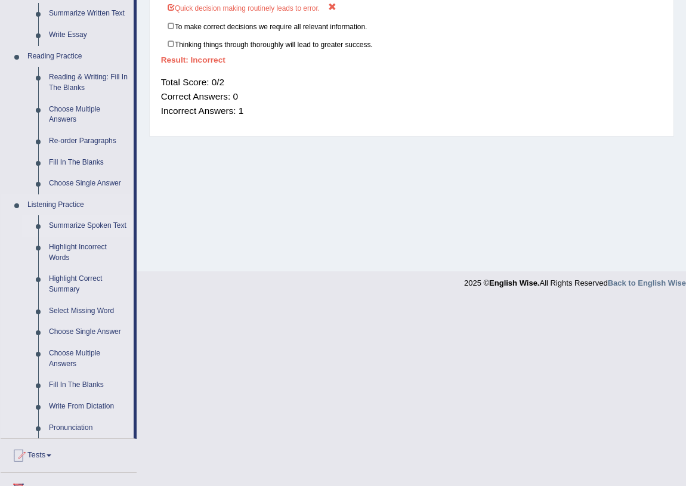
click at [95, 226] on link "Summarize Spoken Text" at bounding box center [89, 225] width 90 height 21
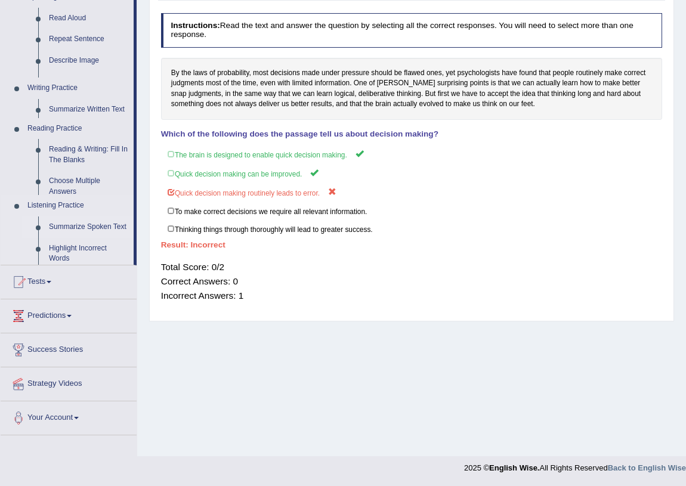
scroll to position [140, 0]
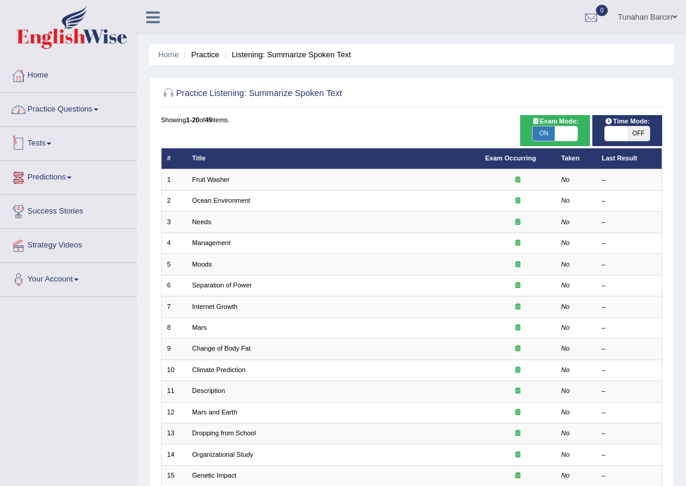
click at [87, 116] on link "Practice Questions" at bounding box center [69, 108] width 136 height 30
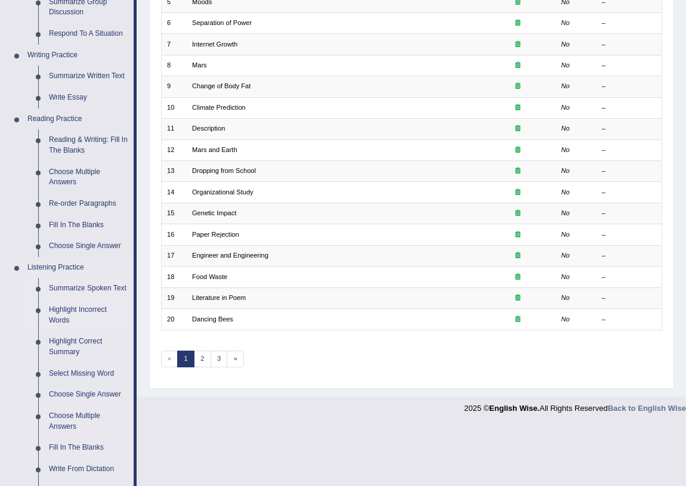
scroll to position [271, 0]
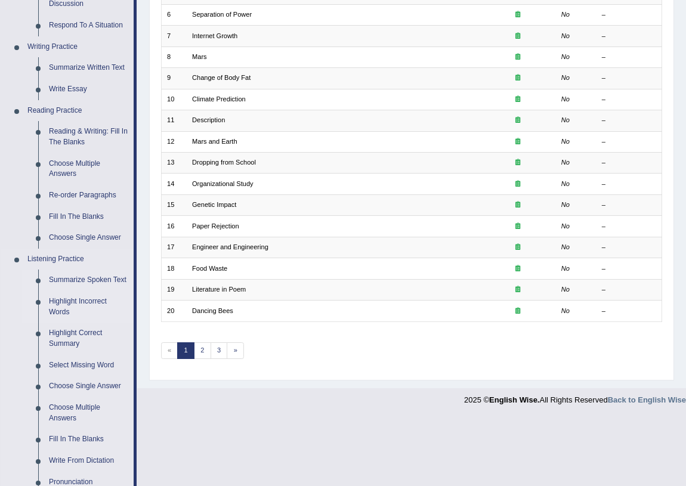
click at [83, 303] on link "Highlight Incorrect Words" at bounding box center [89, 307] width 90 height 32
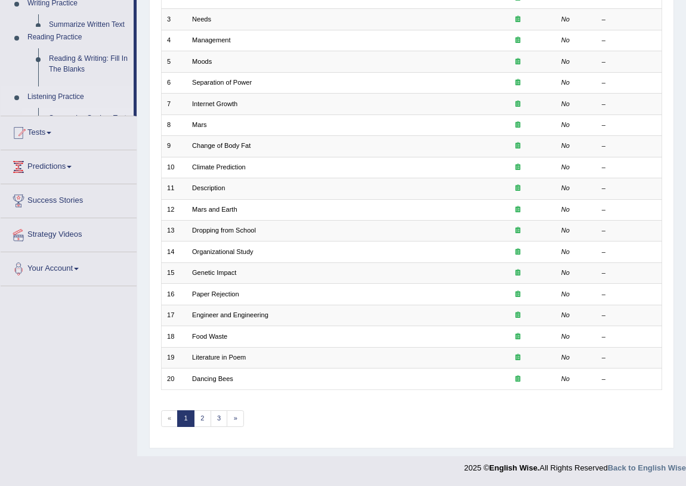
scroll to position [202, 0]
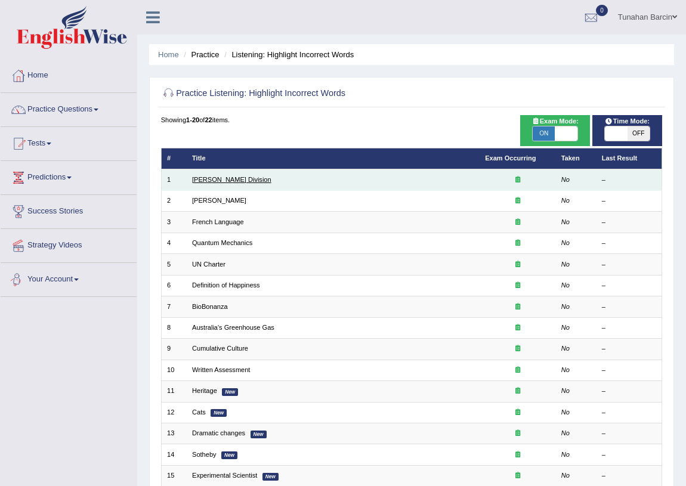
click at [215, 178] on link "[PERSON_NAME] Division" at bounding box center [231, 179] width 79 height 7
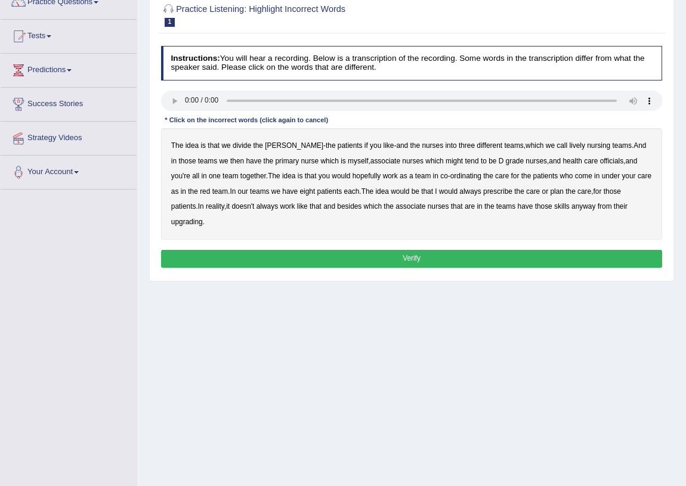
scroll to position [108, 0]
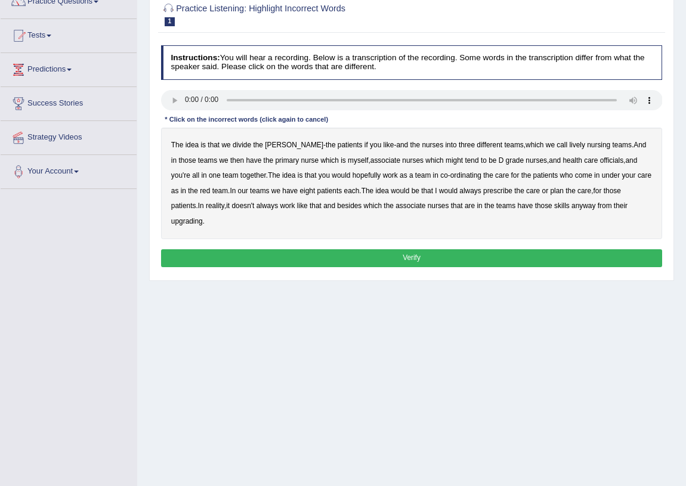
click at [282, 176] on b "idea" at bounding box center [288, 175] width 13 height 8
click at [282, 177] on b "idea" at bounding box center [288, 175] width 13 height 8
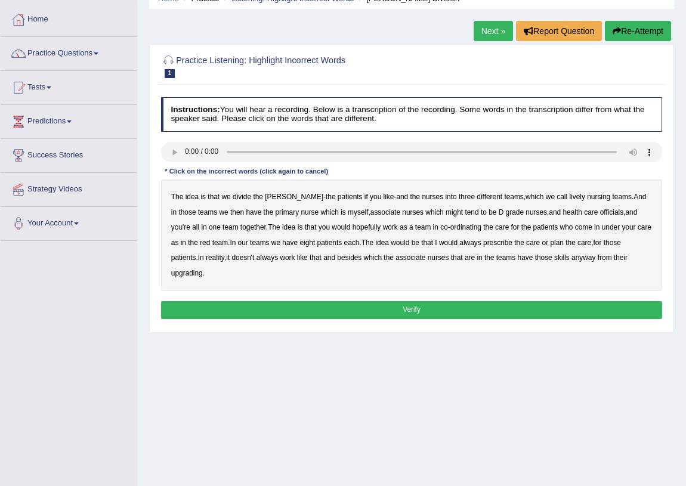
scroll to position [0, 0]
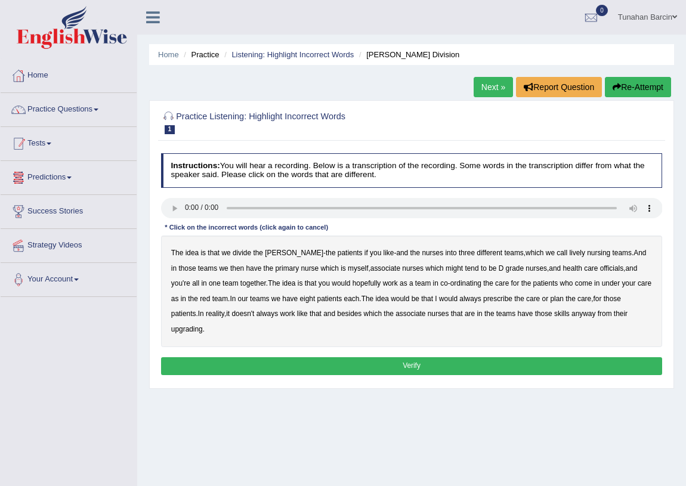
click at [104, 155] on link "Tests" at bounding box center [69, 142] width 136 height 30
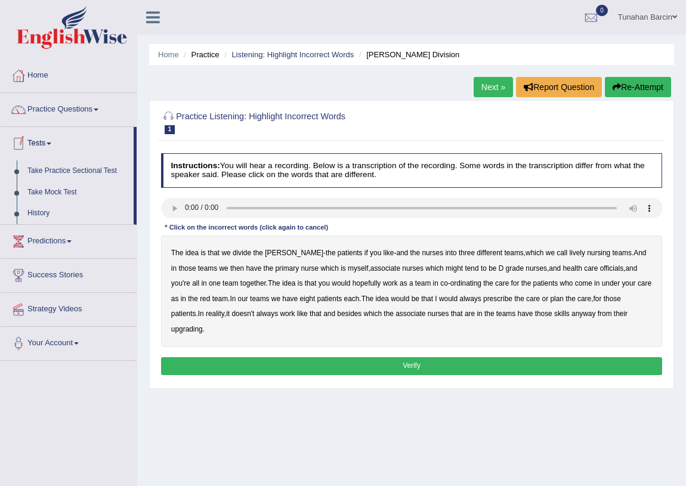
click at [102, 129] on link "Tests" at bounding box center [67, 142] width 133 height 30
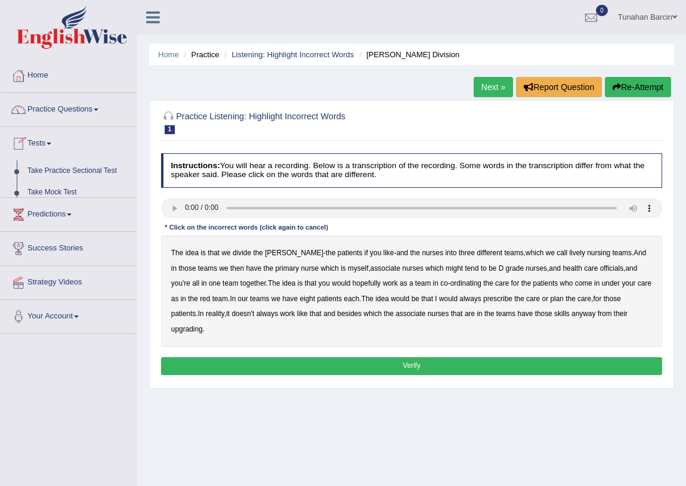
click at [101, 117] on link "Practice Questions" at bounding box center [69, 108] width 136 height 30
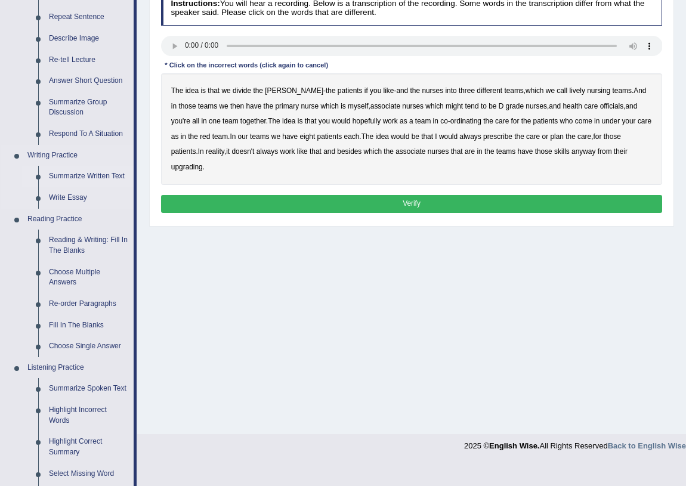
scroll to position [271, 0]
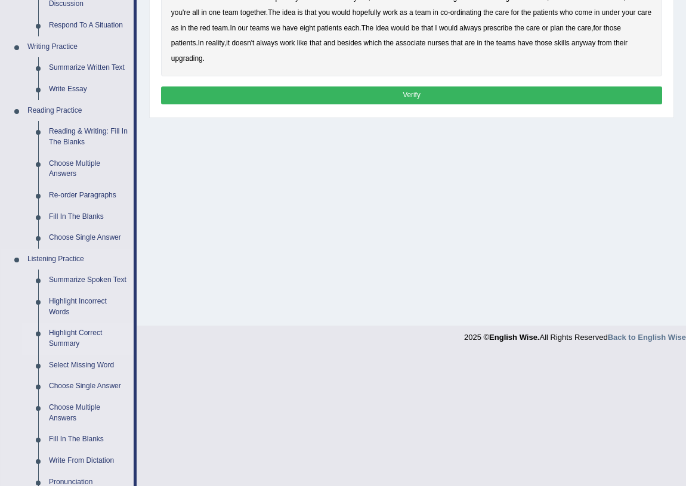
click at [78, 333] on link "Highlight Correct Summary" at bounding box center [89, 339] width 90 height 32
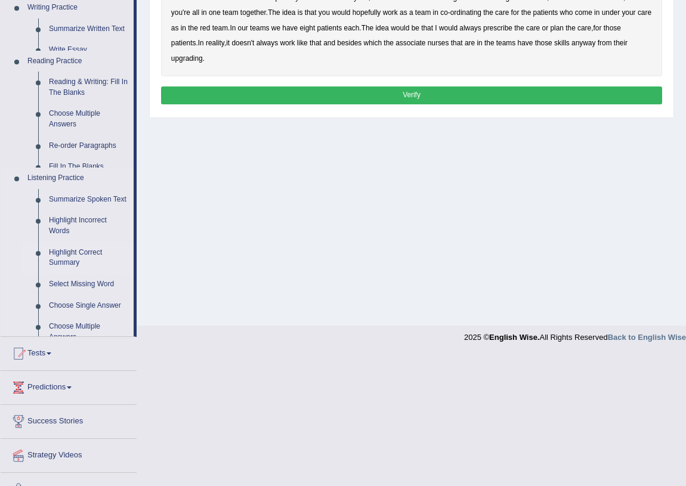
scroll to position [140, 0]
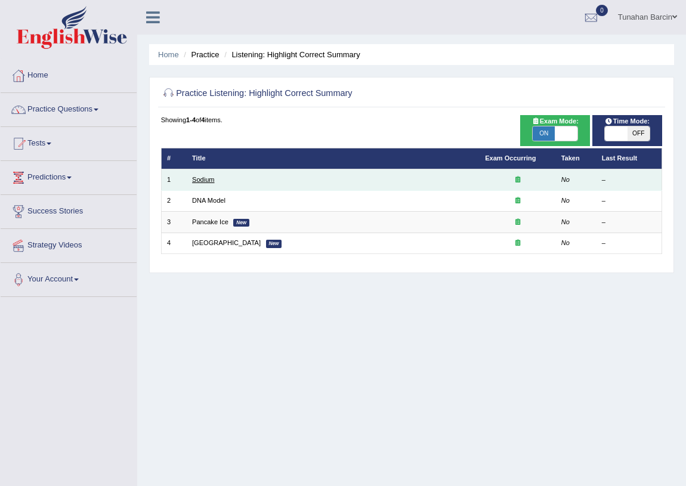
click at [205, 180] on link "Sodium" at bounding box center [203, 179] width 22 height 7
